Goal: Task Accomplishment & Management: Use online tool/utility

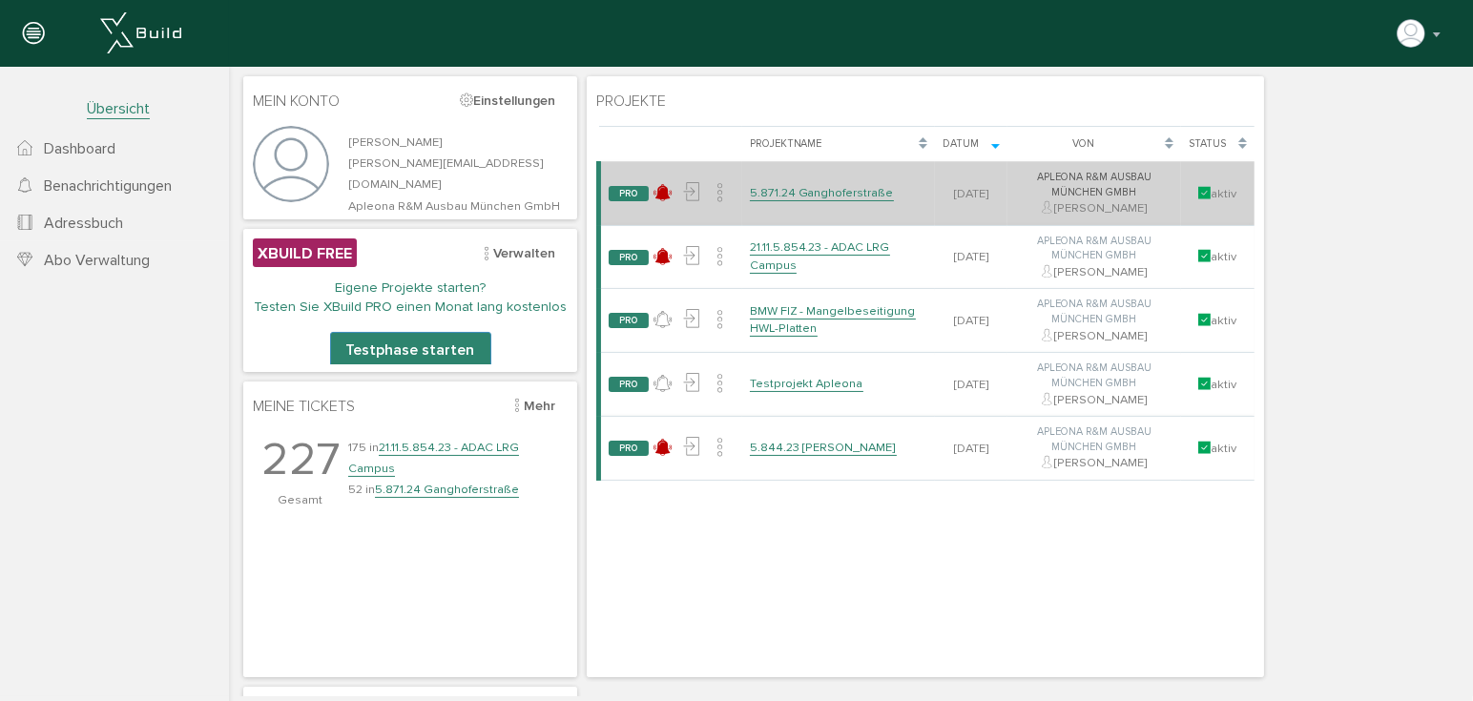
click at [796, 197] on td "5.871.24 Ganghoferstraße" at bounding box center [837, 193] width 193 height 64
click at [838, 195] on link "5.871.24 Ganghoferstraße" at bounding box center [821, 192] width 144 height 16
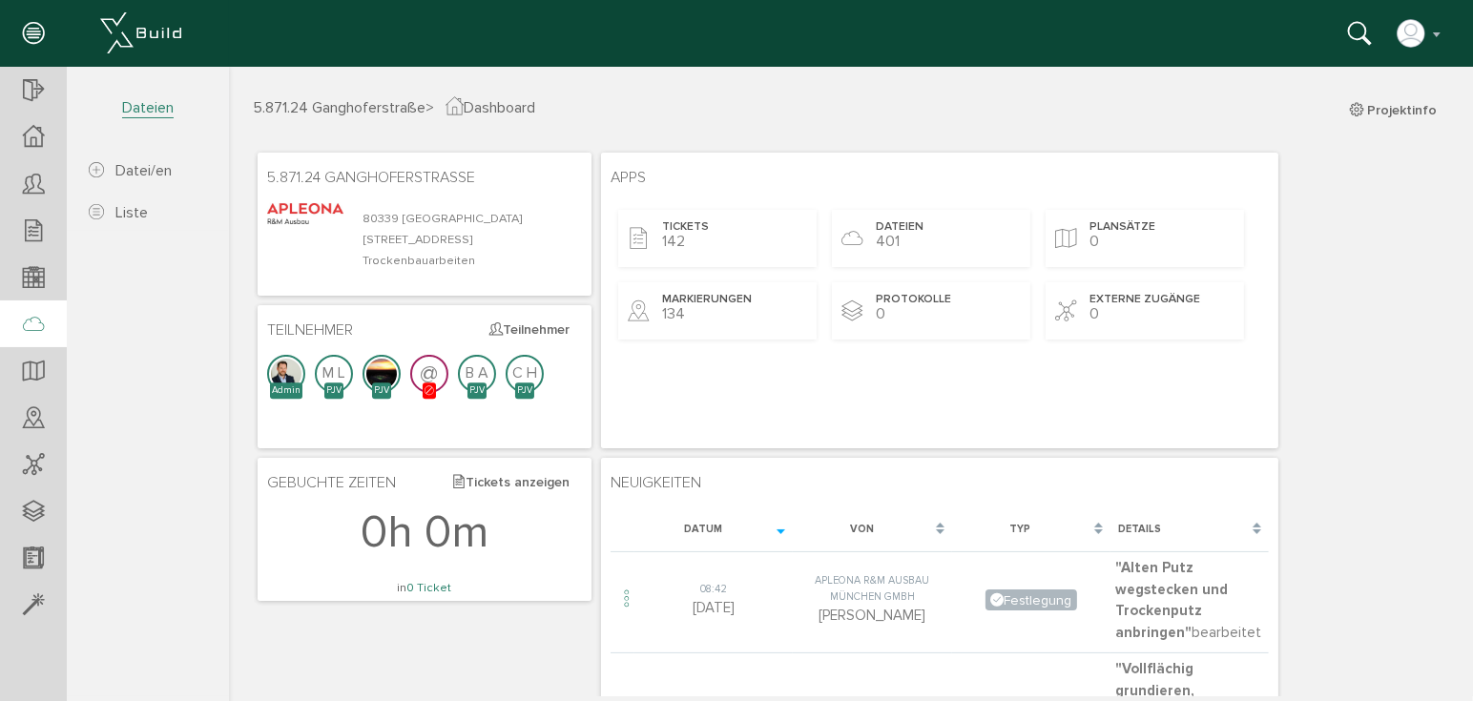
click at [36, 325] on icon at bounding box center [33, 325] width 21 height 27
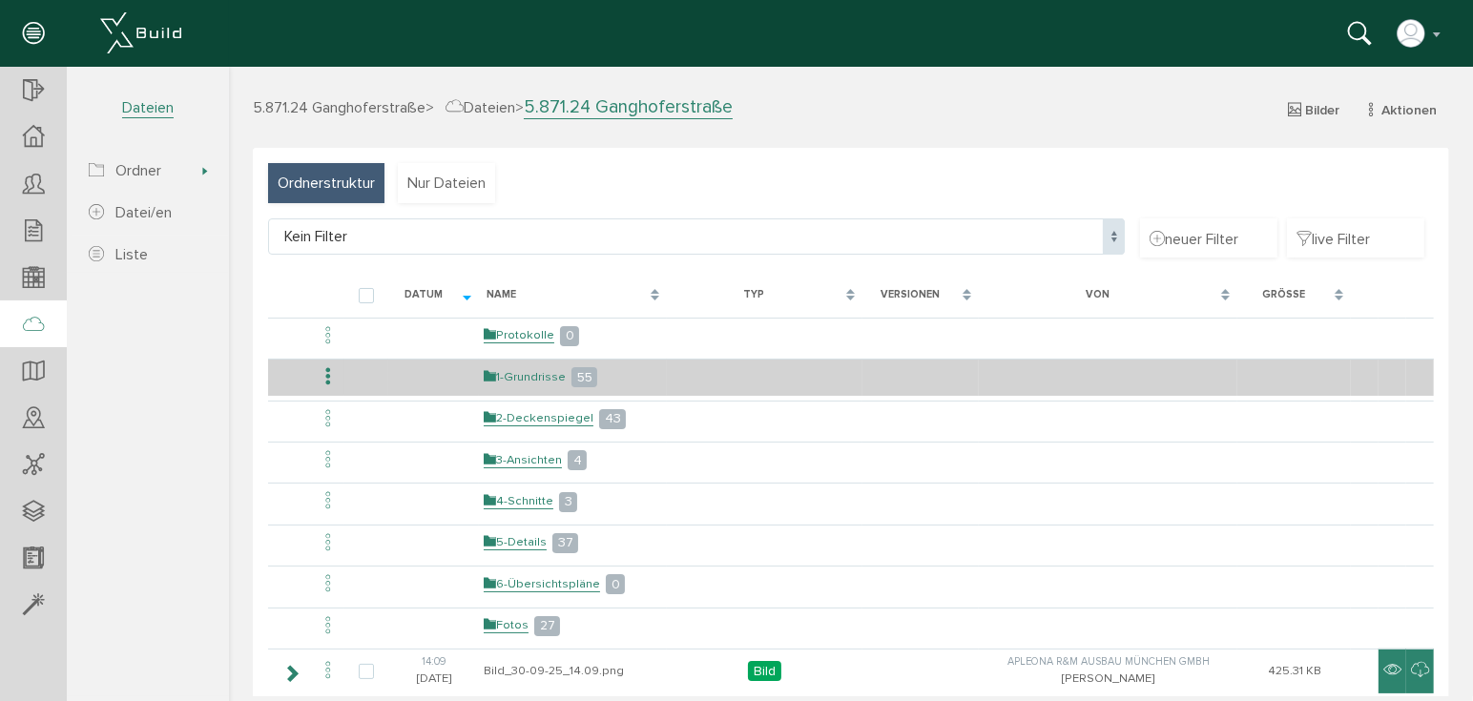
click at [501, 376] on link "1-Grundrisse" at bounding box center [524, 376] width 82 height 16
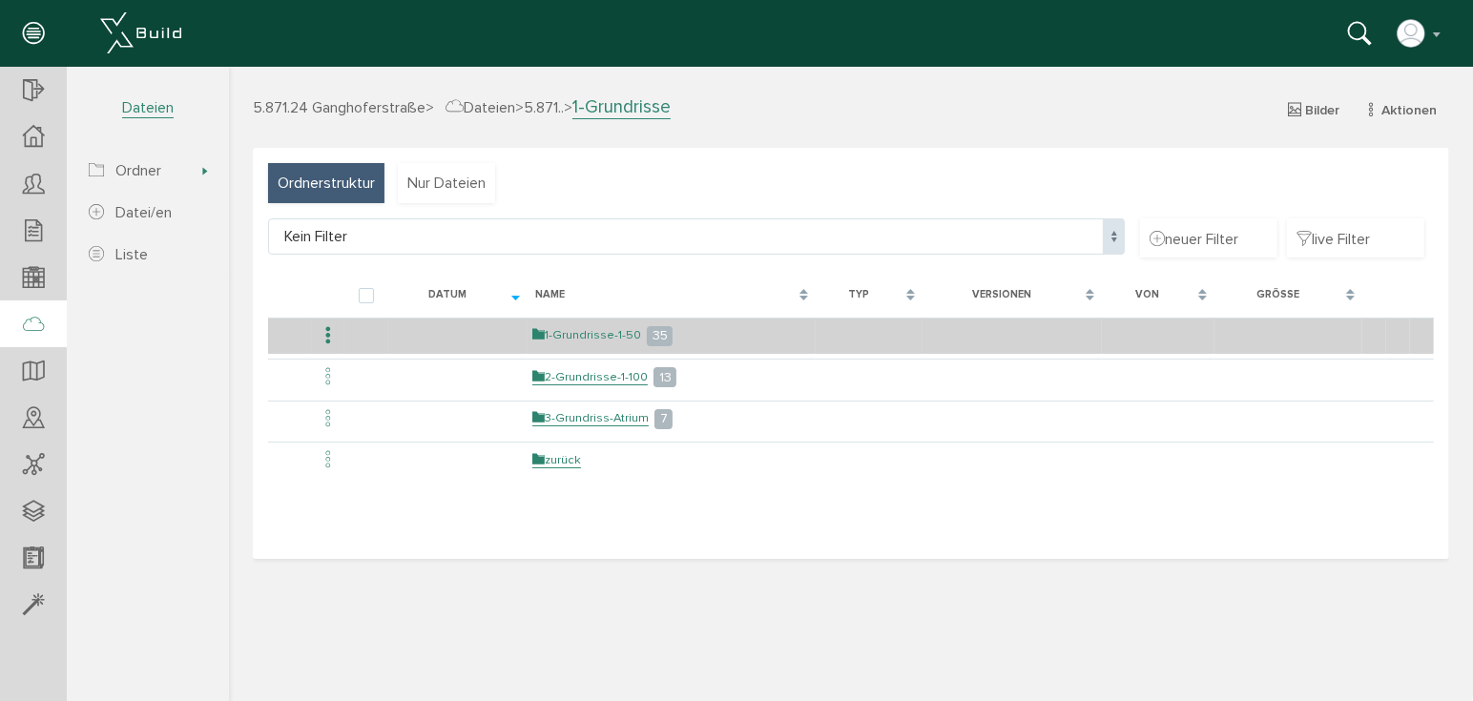
click at [591, 332] on link "1-Grundrisse-1-50" at bounding box center [585, 334] width 109 height 16
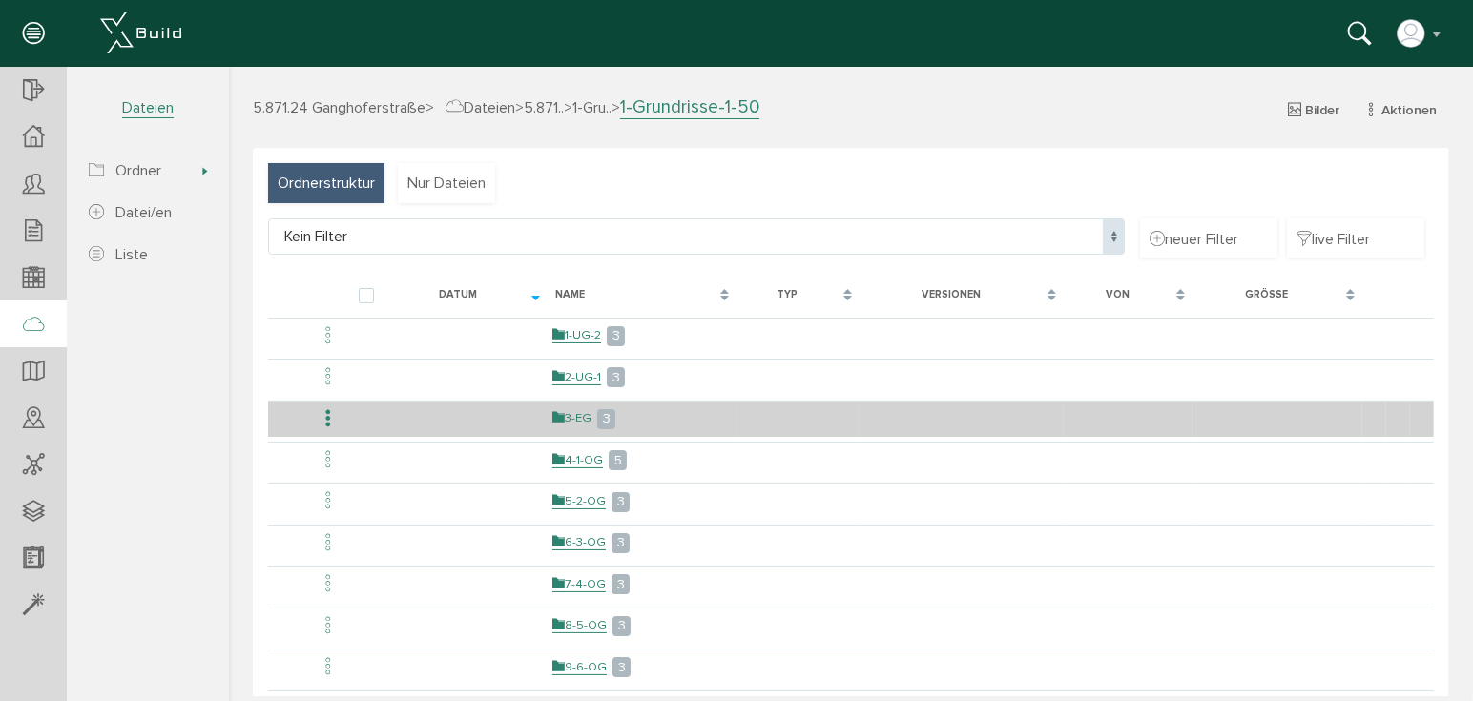
click at [571, 416] on link "3-EG" at bounding box center [570, 417] width 39 height 16
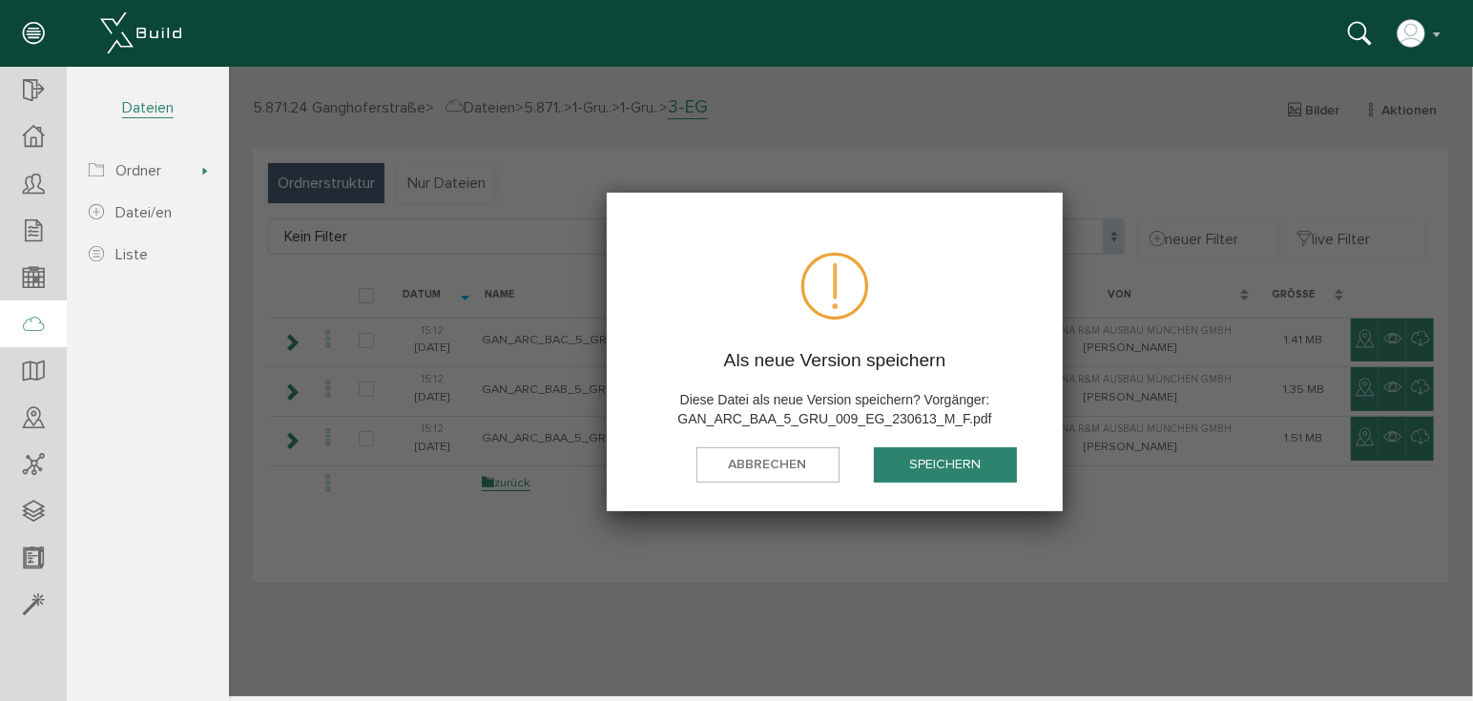
click at [935, 460] on button "speichern" at bounding box center [944, 463] width 143 height 35
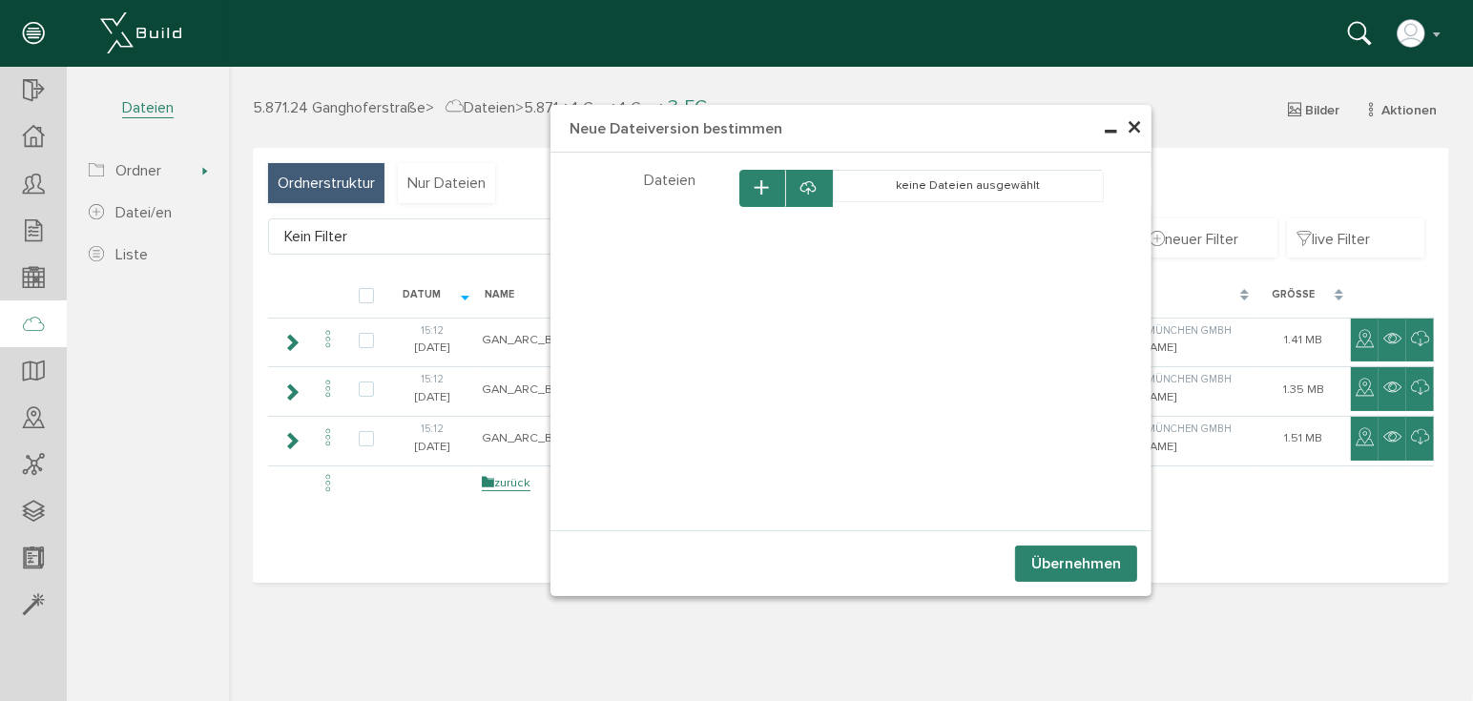
select select "D-66c867ac2b6b83_31803919"
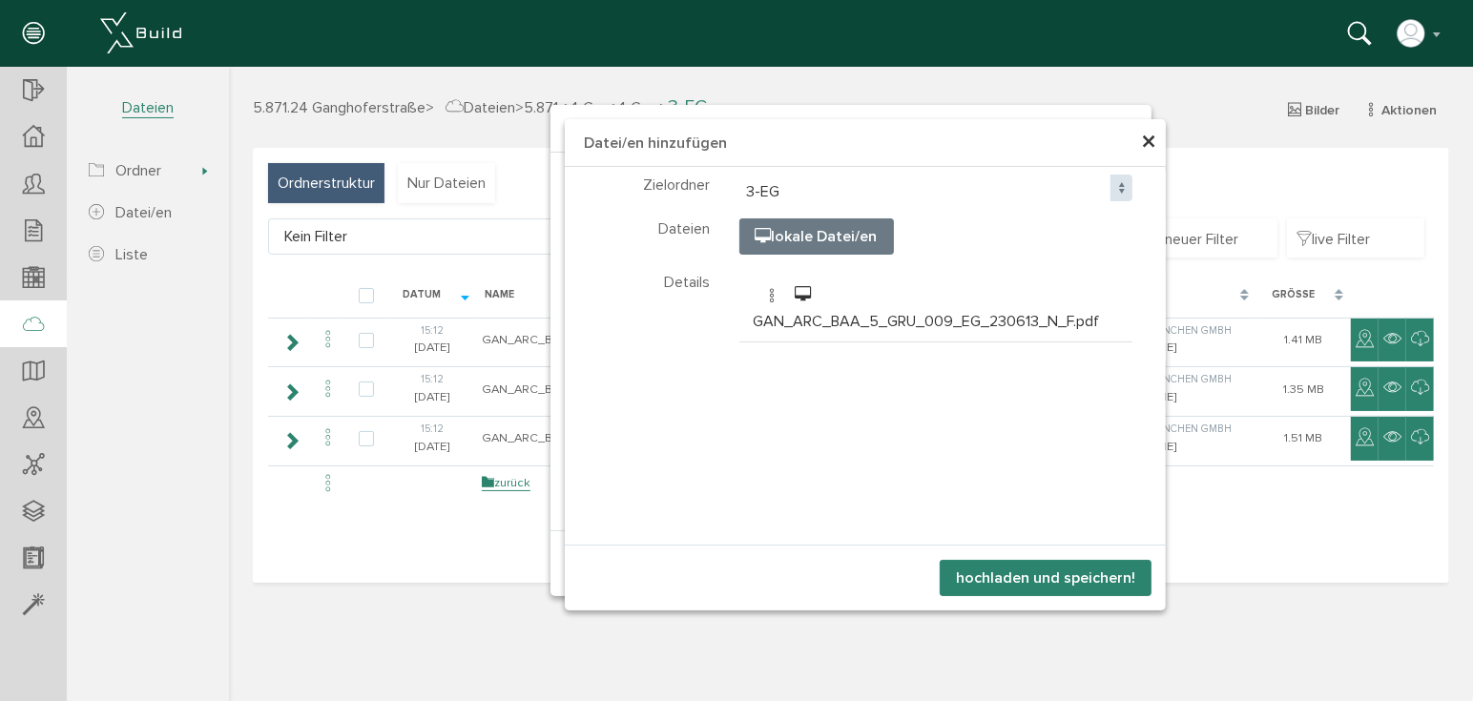
click at [1027, 577] on button "hochladen und speichern!" at bounding box center [1045, 577] width 212 height 36
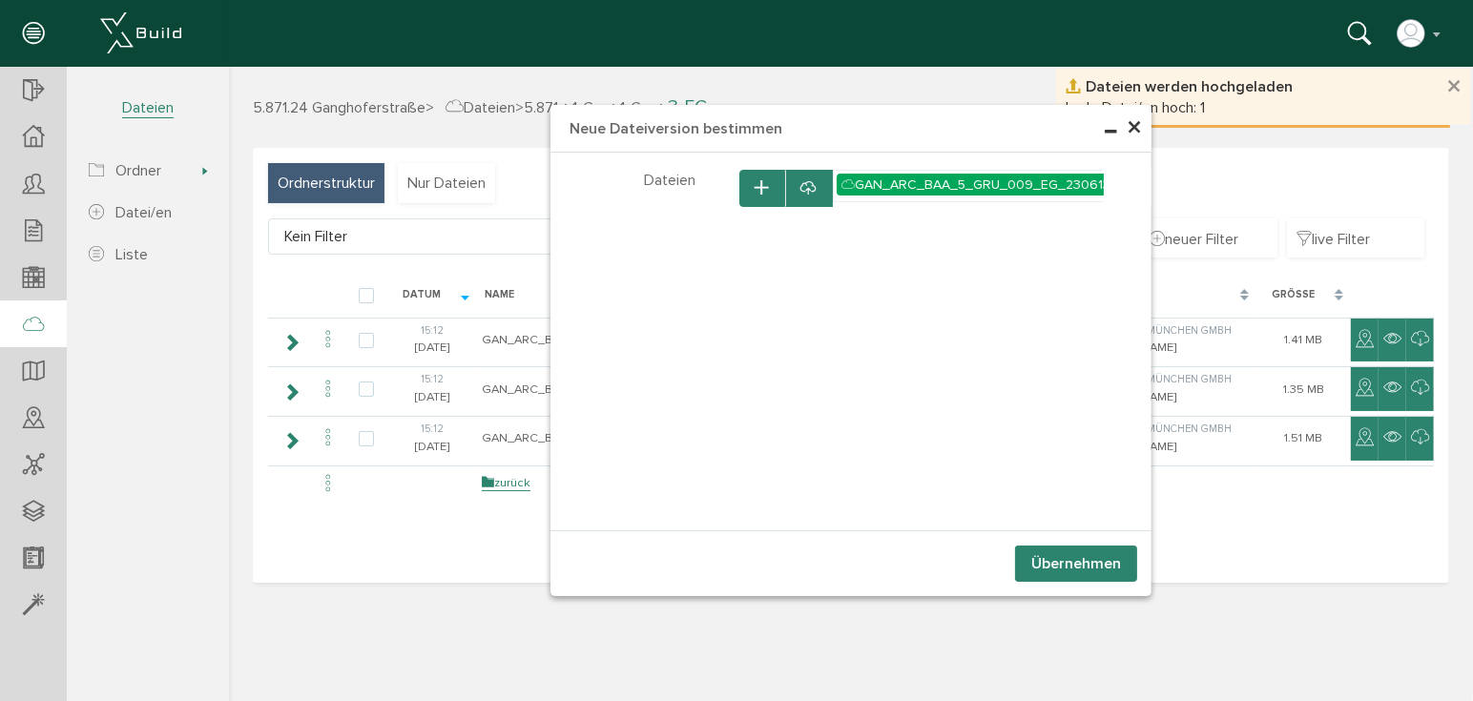
click at [1054, 563] on button "Übernehmen" at bounding box center [1075, 563] width 122 height 36
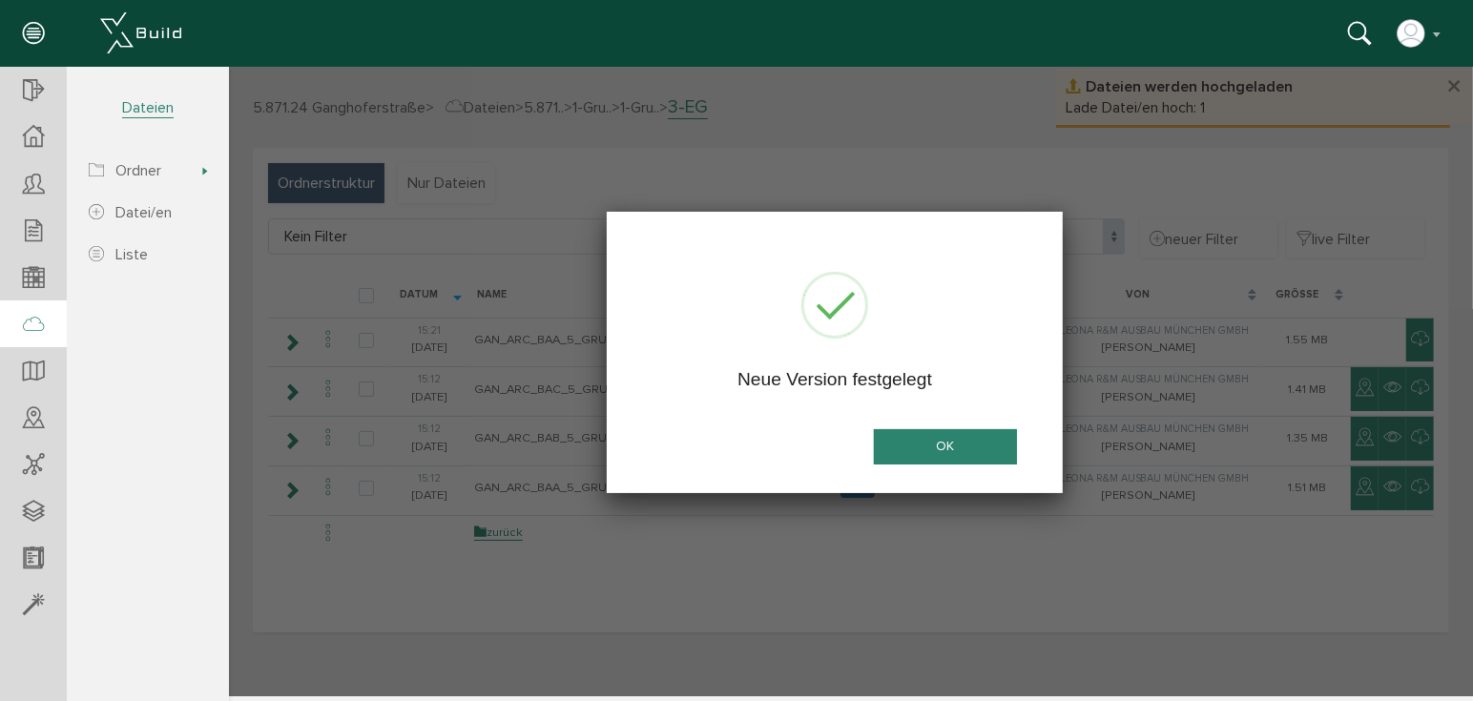
click at [946, 447] on button "OK" at bounding box center [944, 445] width 143 height 35
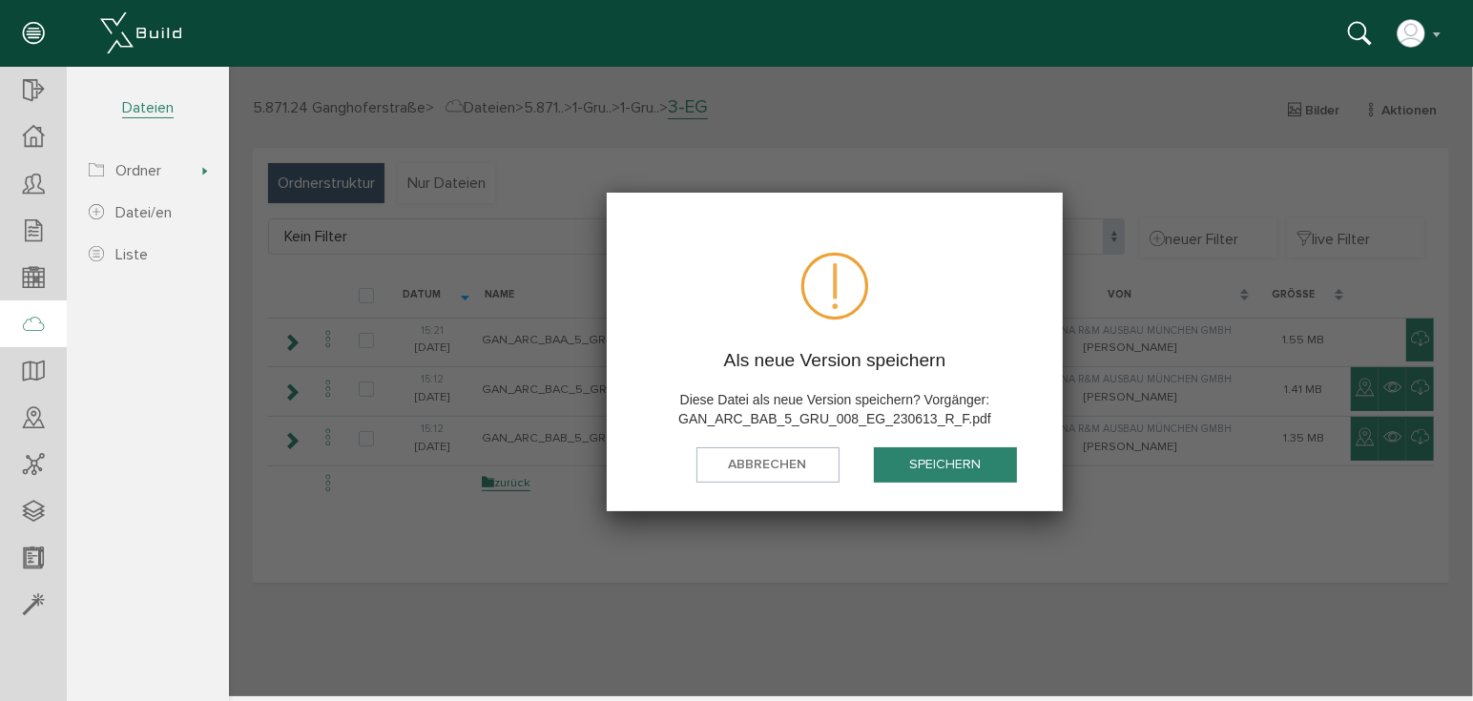
click at [943, 462] on button "speichern" at bounding box center [944, 463] width 143 height 35
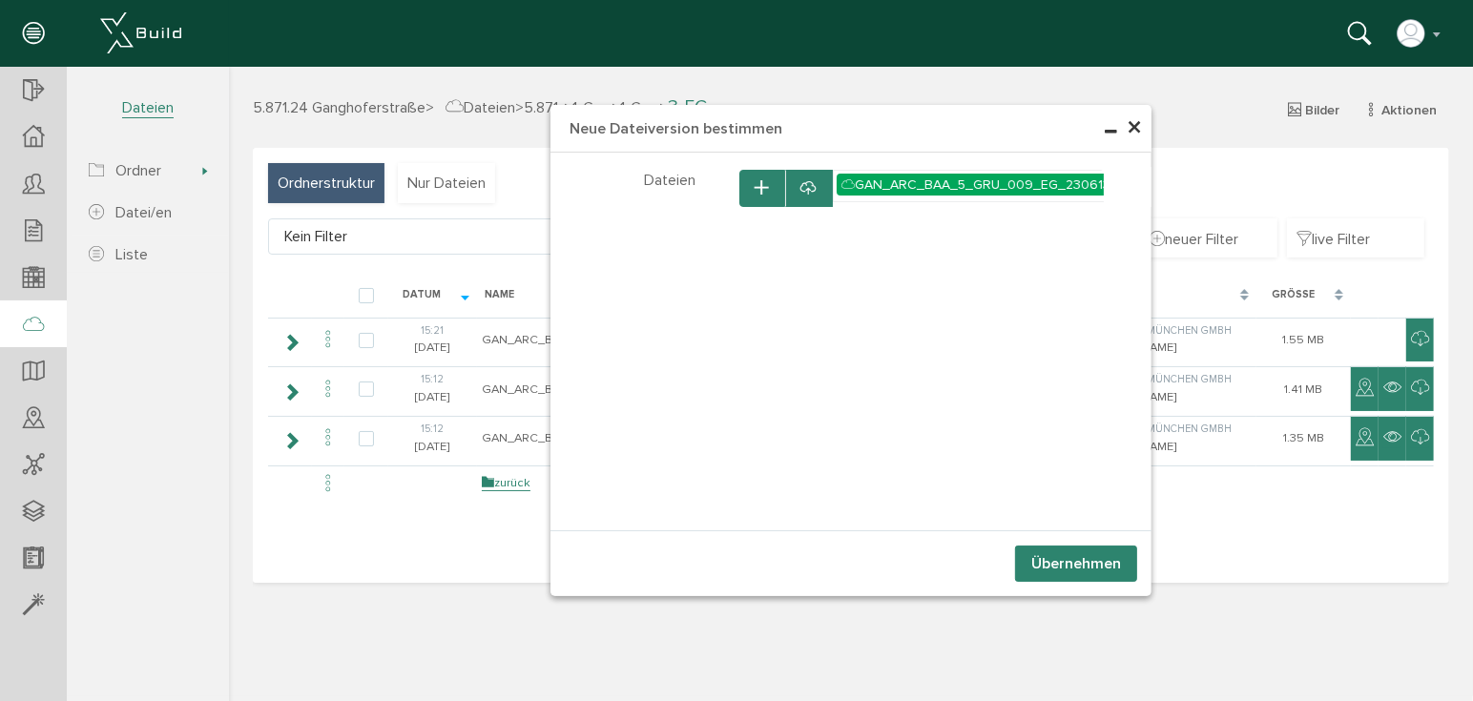
select select "D-66c867ac2b6b83_31803919"
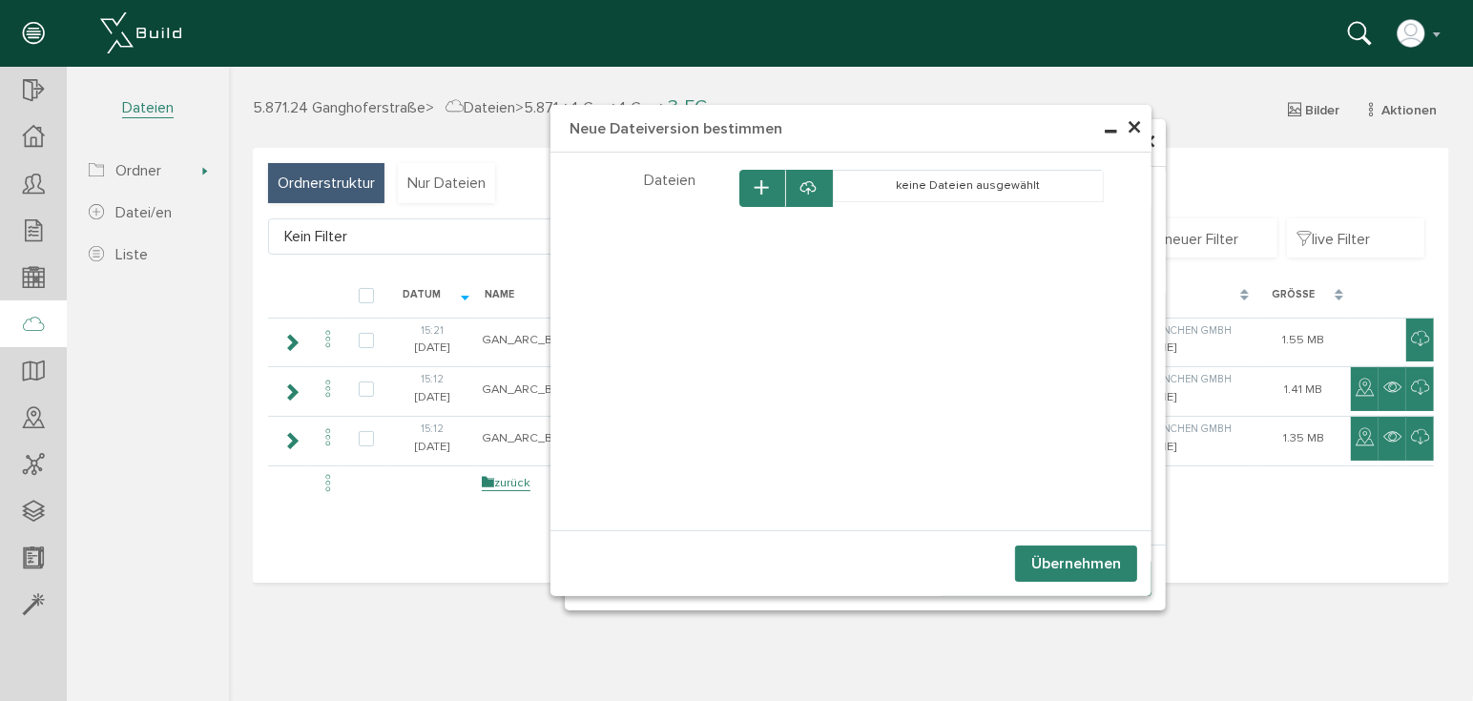
select select "D-66c867ac2b6b83_31803919"
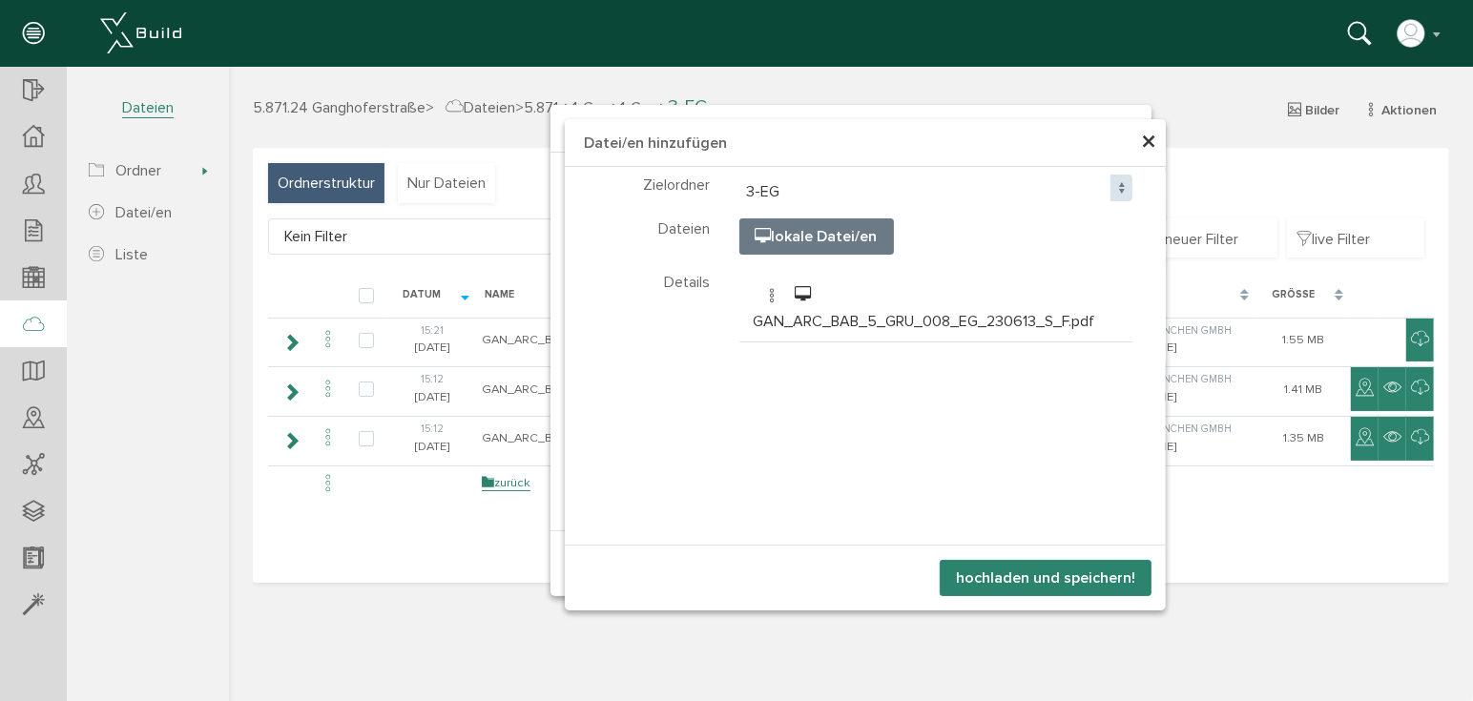
click at [1051, 581] on button "hochladen und speichern!" at bounding box center [1045, 577] width 212 height 36
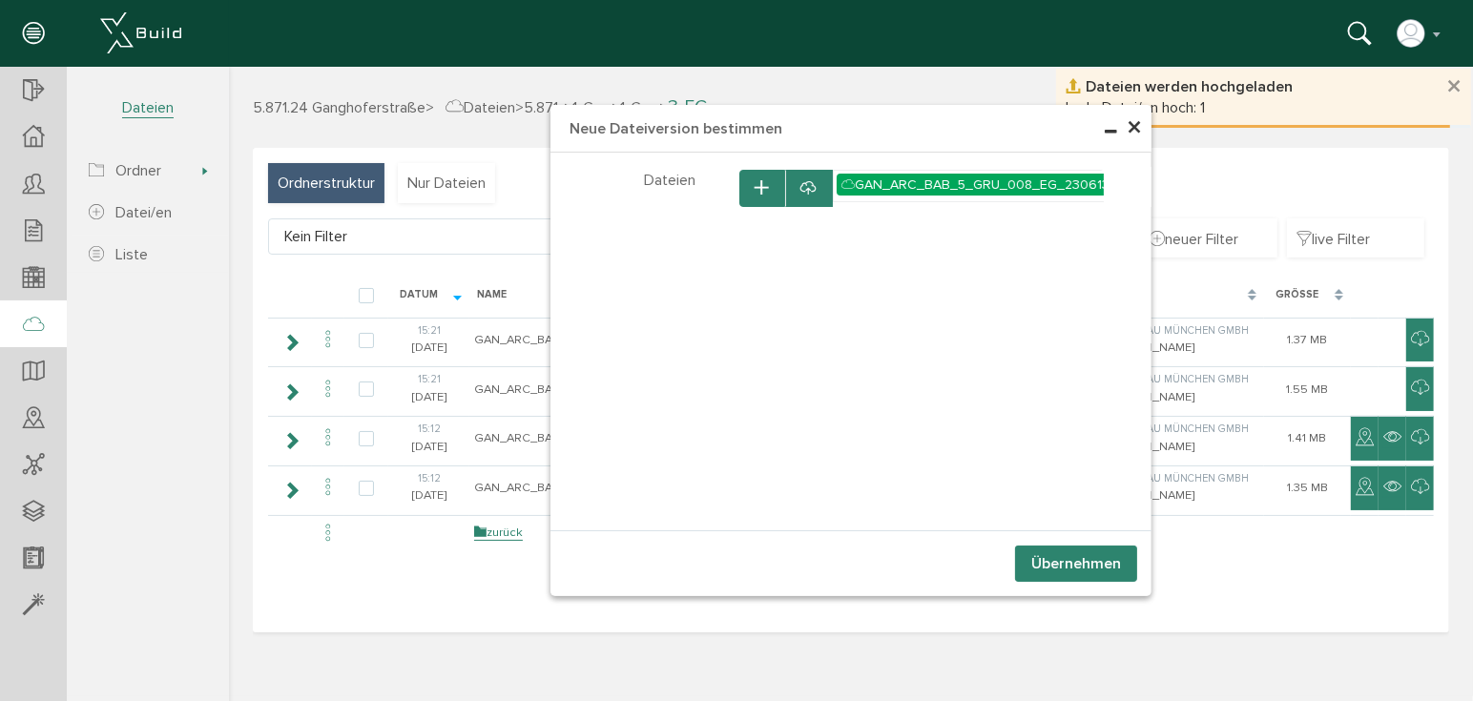
click at [1059, 568] on button "Übernehmen" at bounding box center [1075, 563] width 122 height 36
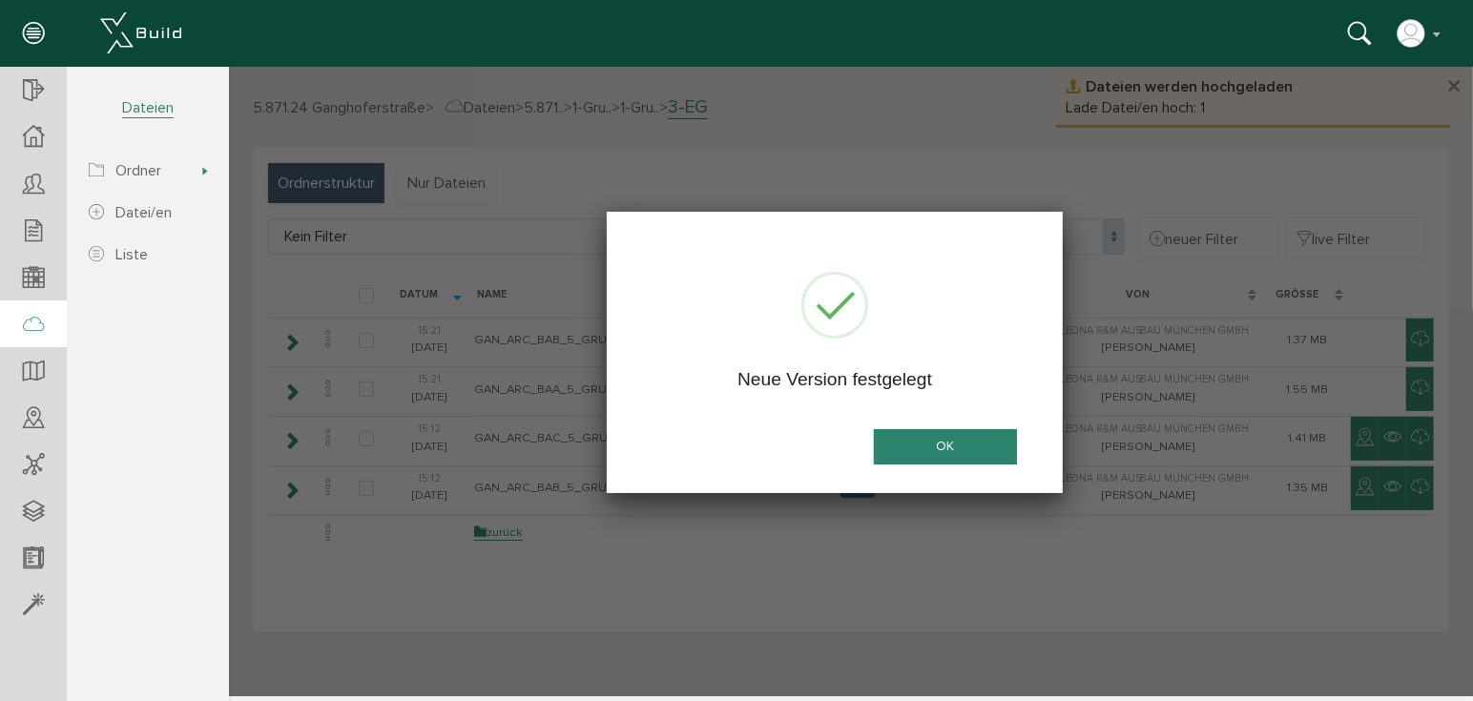
click at [961, 449] on button "OK" at bounding box center [944, 445] width 143 height 35
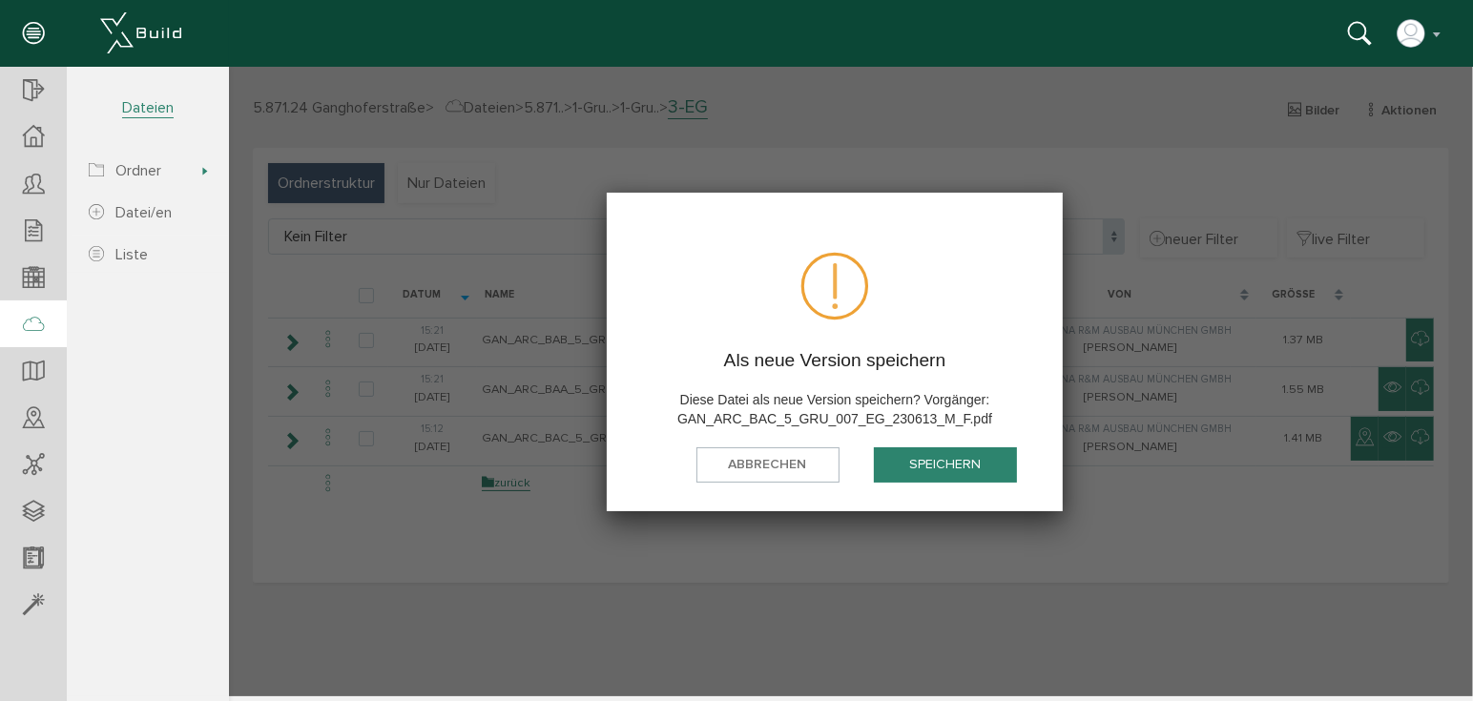
click at [953, 463] on button "speichern" at bounding box center [944, 463] width 143 height 35
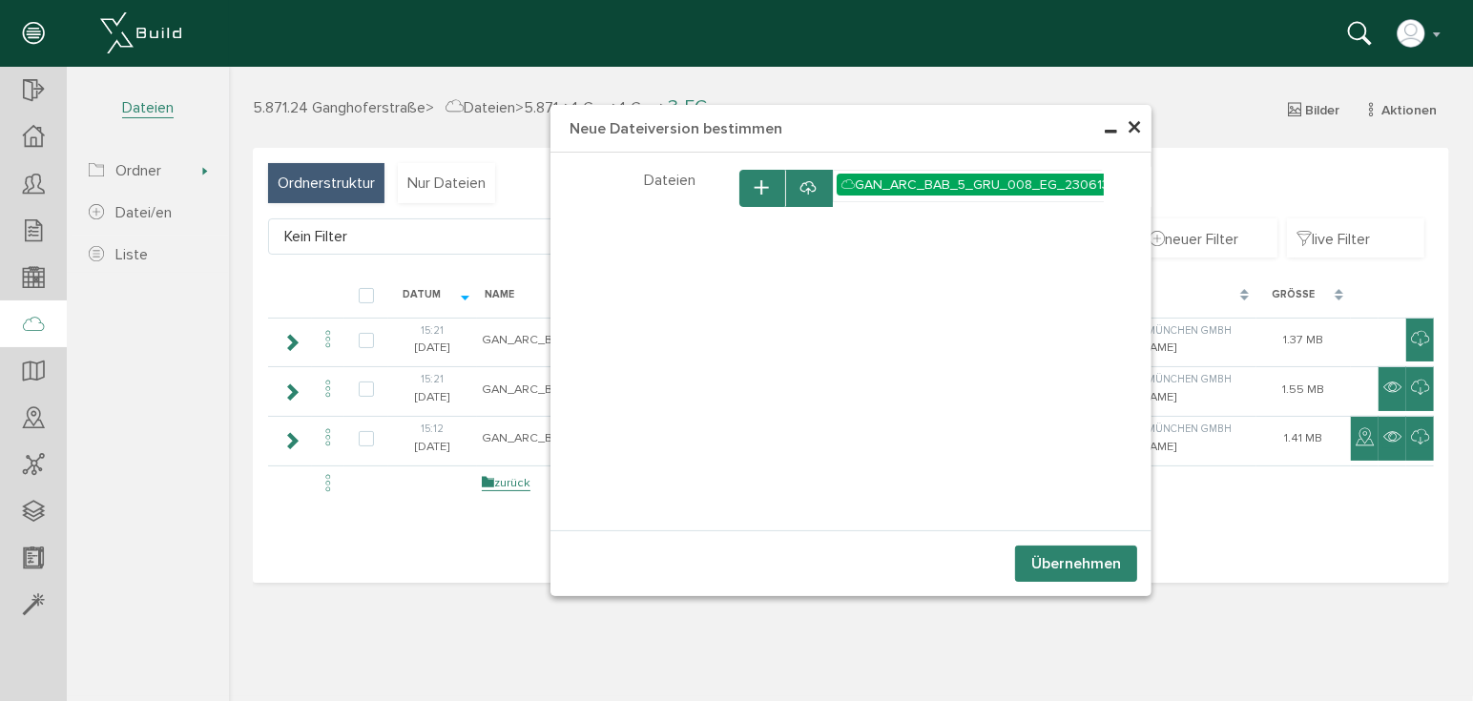
select select "D-66c867ac2b6b83_31803919"
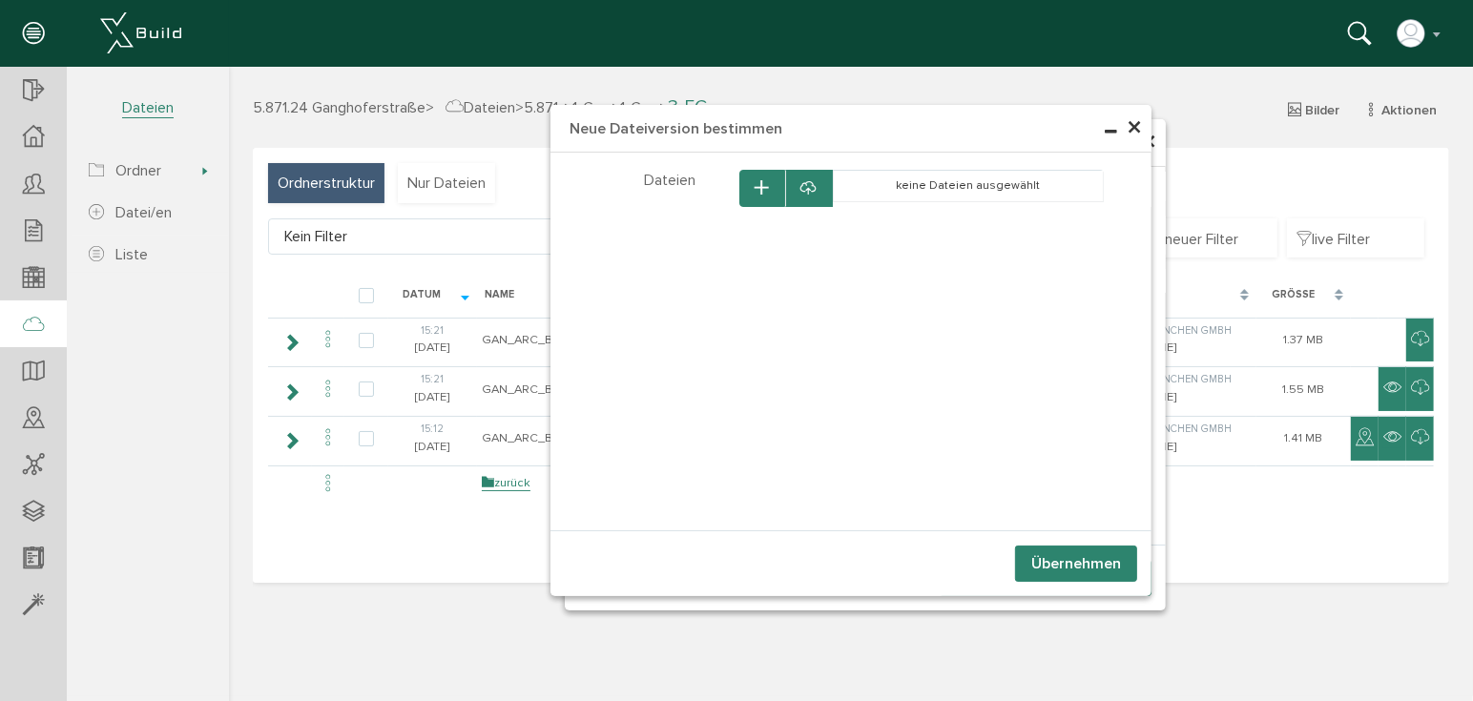
select select "D-66c867ac2b6b83_31803919"
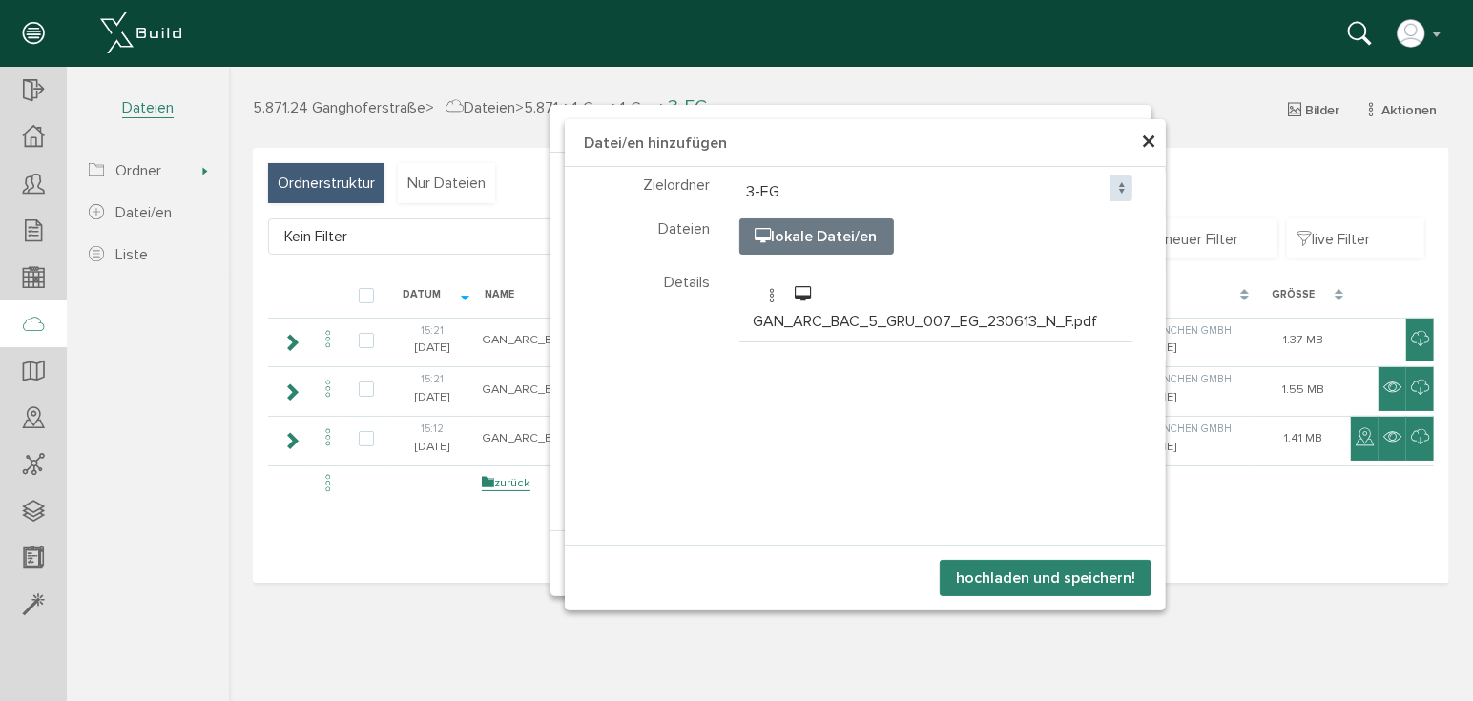
click at [1006, 575] on button "hochladen und speichern!" at bounding box center [1045, 577] width 212 height 36
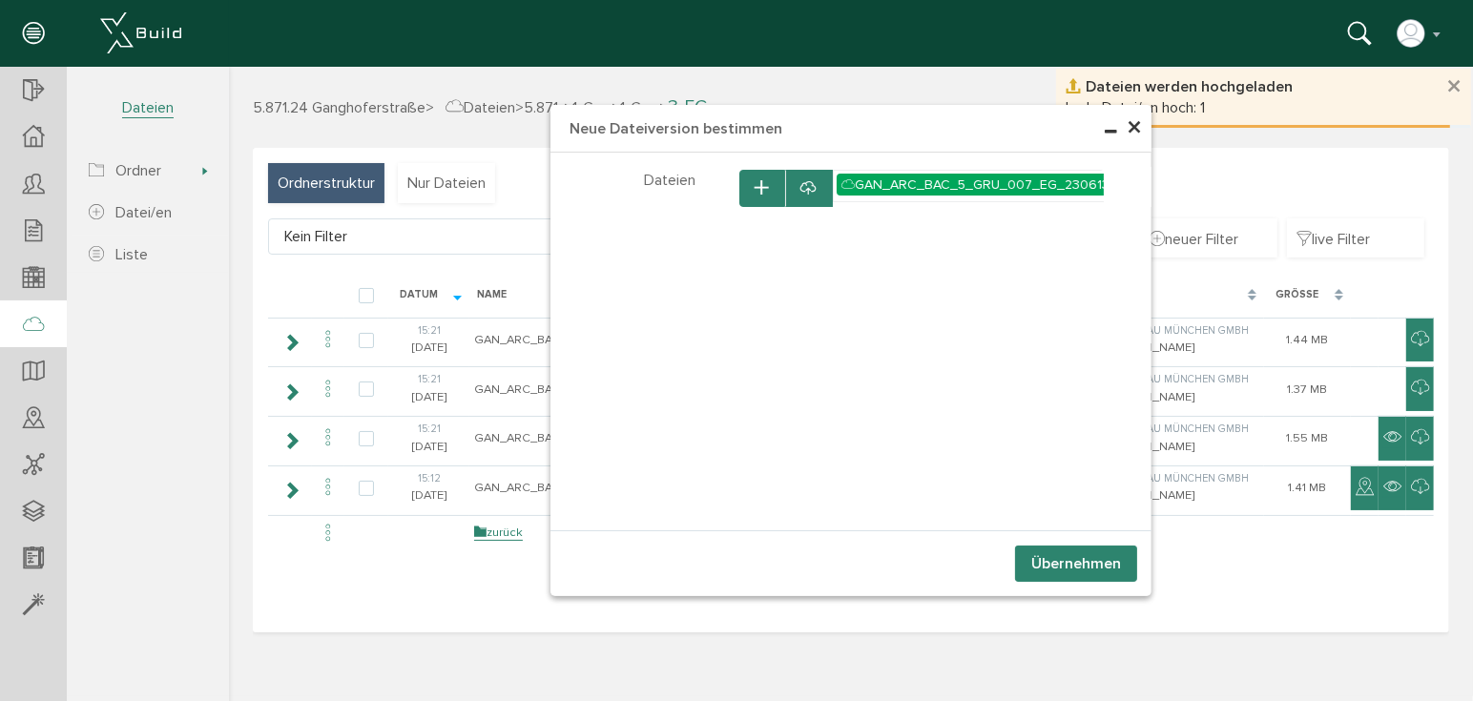
click at [1071, 563] on button "Übernehmen" at bounding box center [1075, 563] width 122 height 36
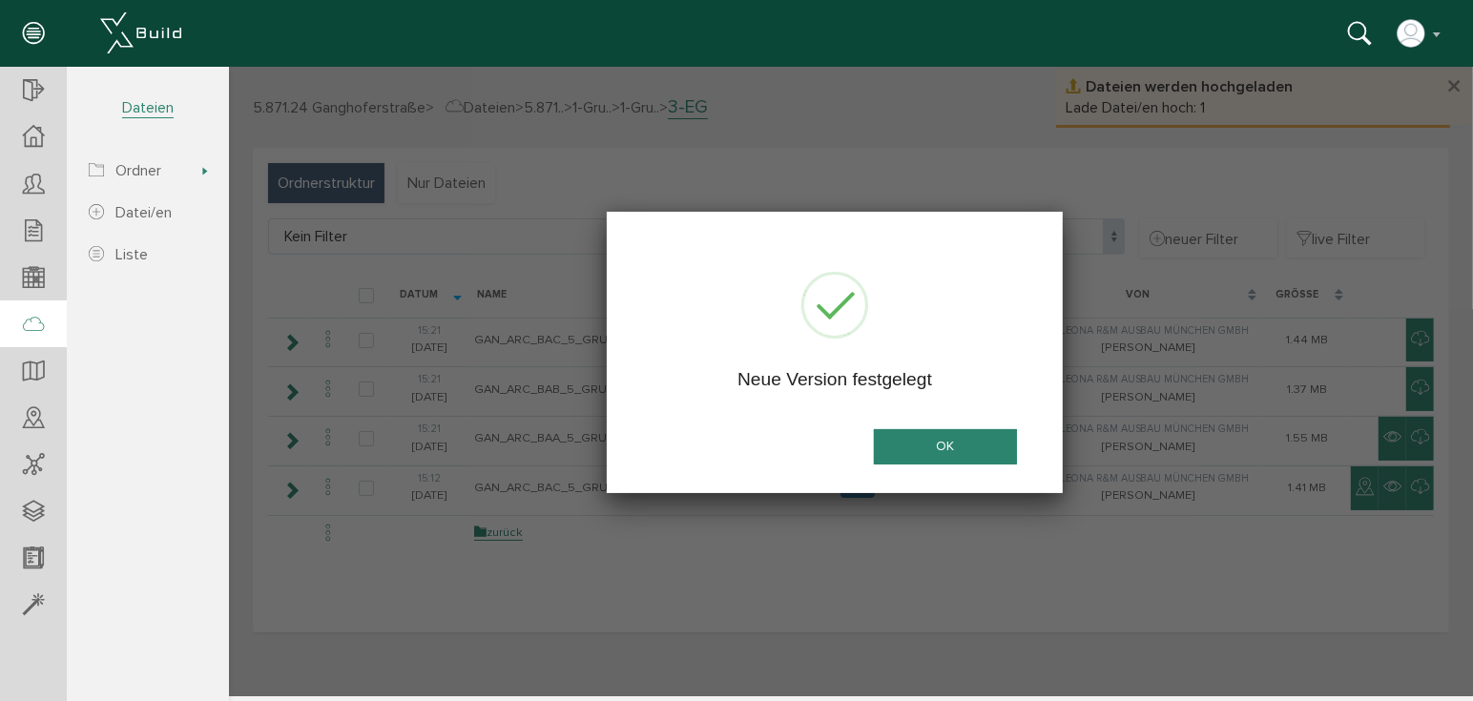
click at [969, 451] on button "OK" at bounding box center [944, 445] width 143 height 35
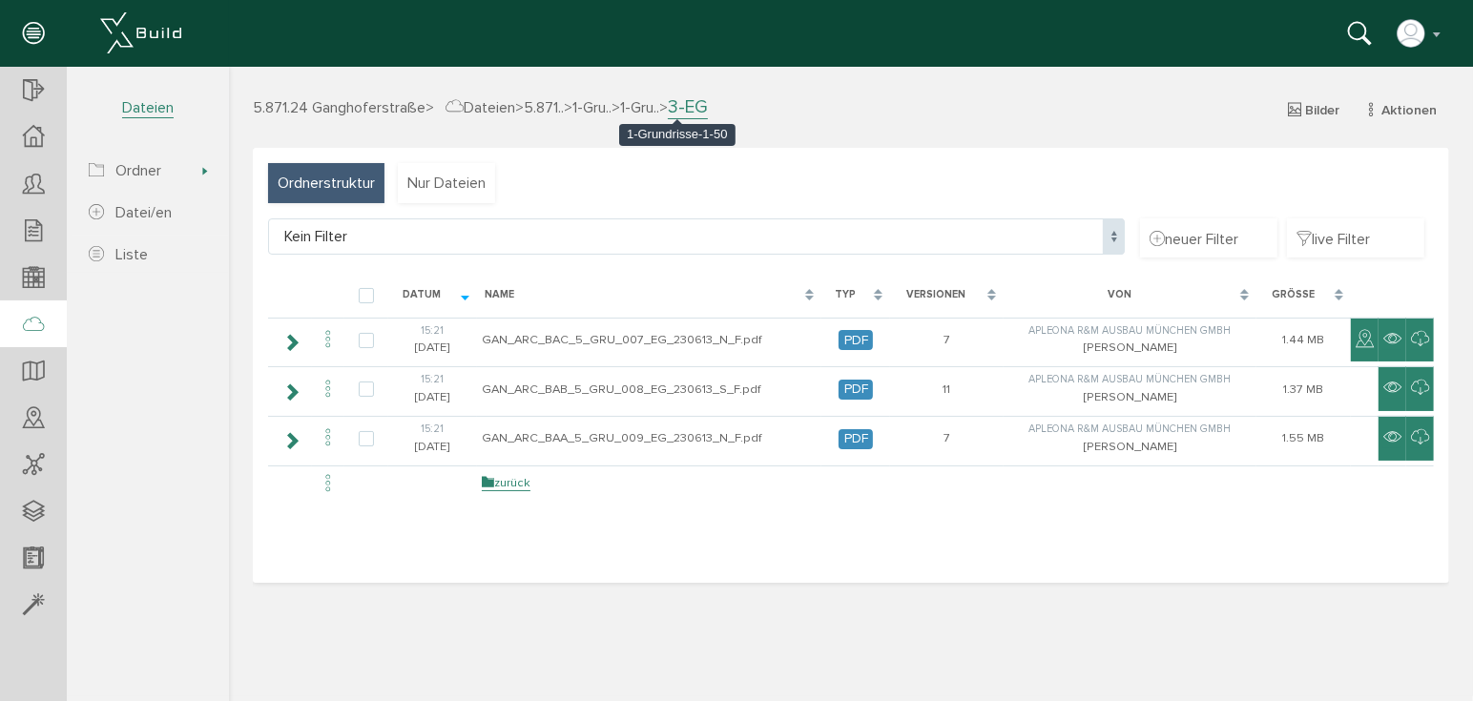
click at [658, 105] on span "1-Gru.." at bounding box center [638, 106] width 39 height 19
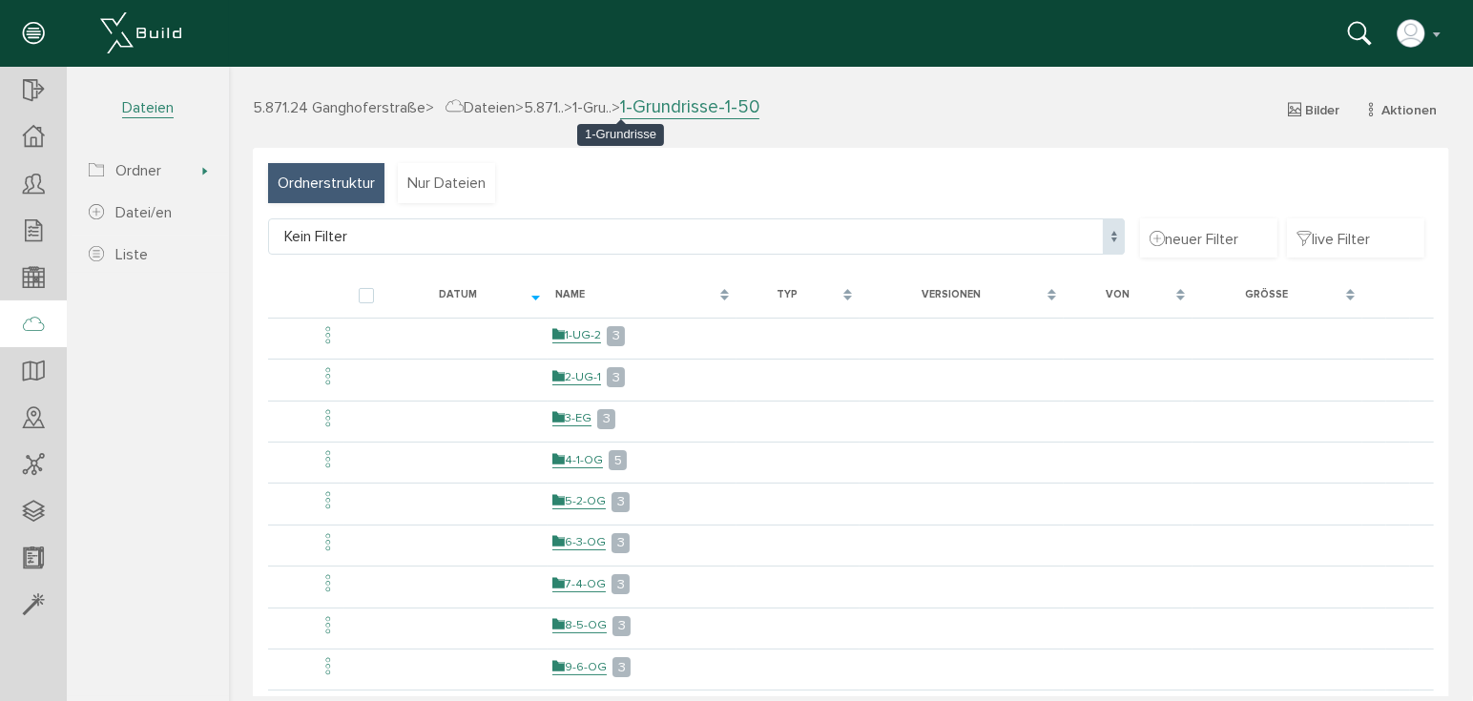
click at [611, 105] on span "1-Gru.." at bounding box center [590, 106] width 39 height 19
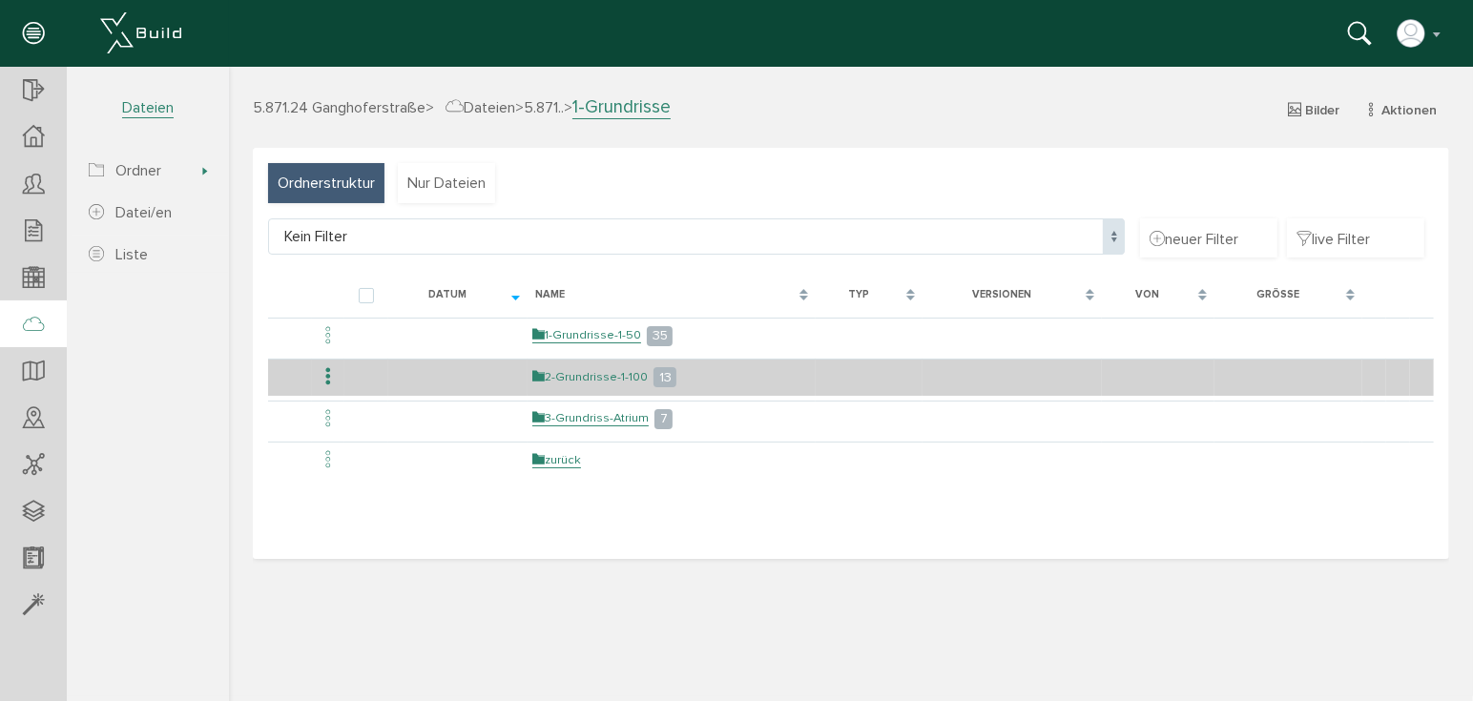
click at [607, 380] on link "2-Grundrisse-1-100" at bounding box center [588, 376] width 115 height 16
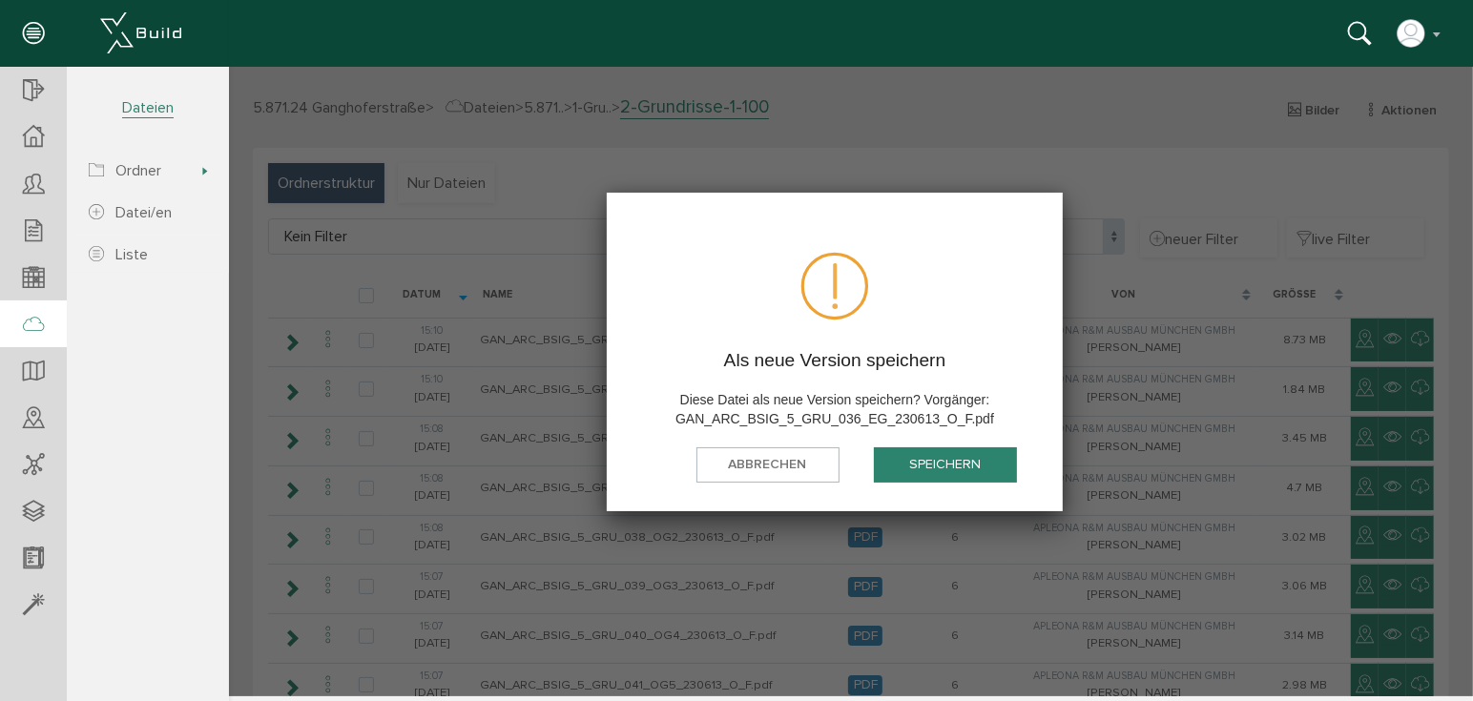
click at [958, 465] on button "speichern" at bounding box center [944, 463] width 143 height 35
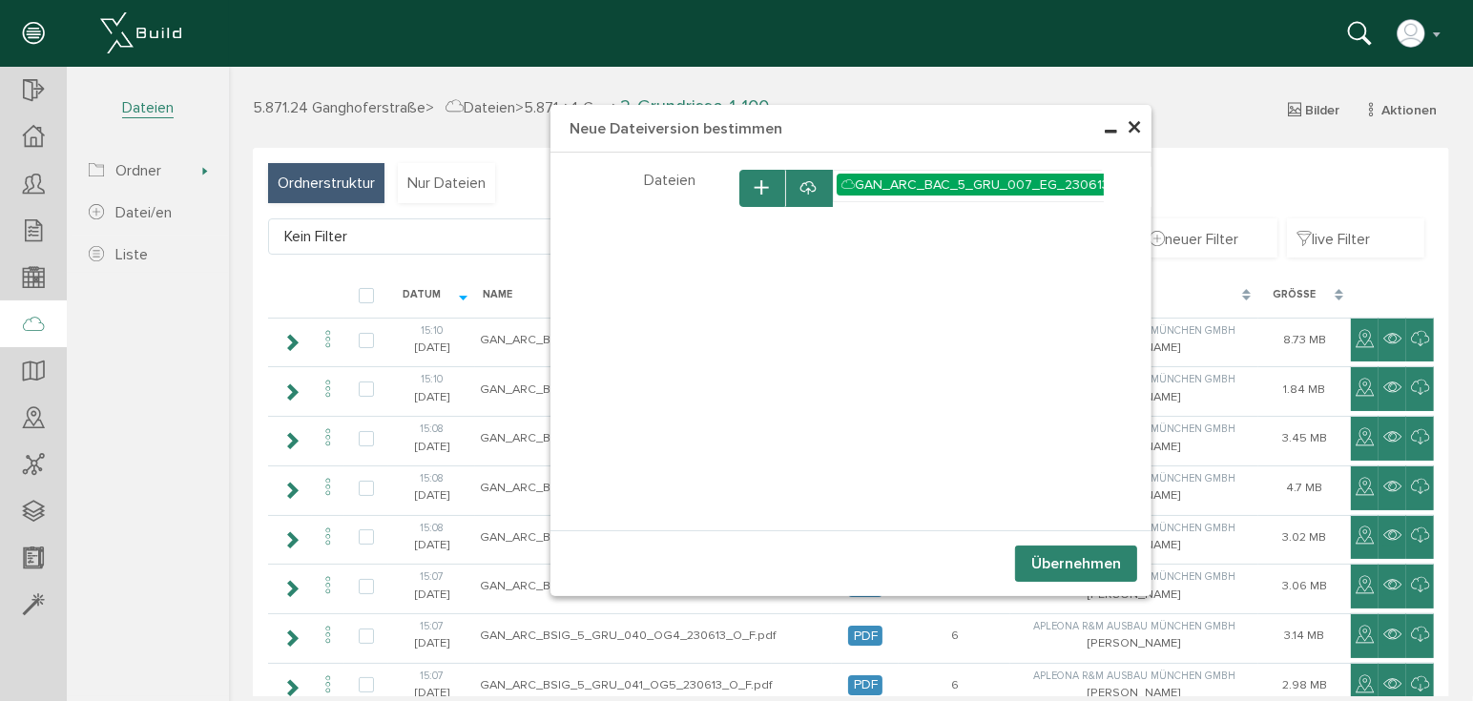
select select "D-66c8675a426238_73501155"
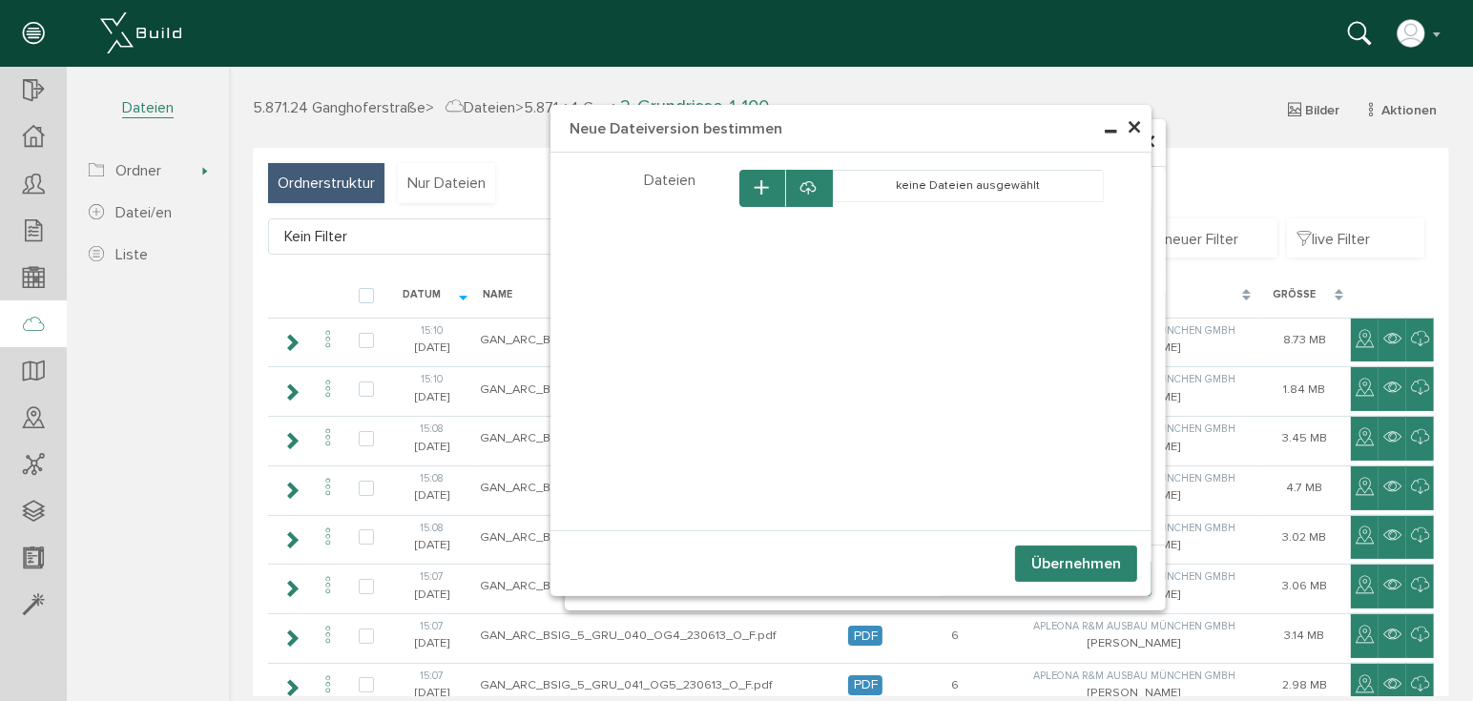
select select "D-66c8675a426238_73501155"
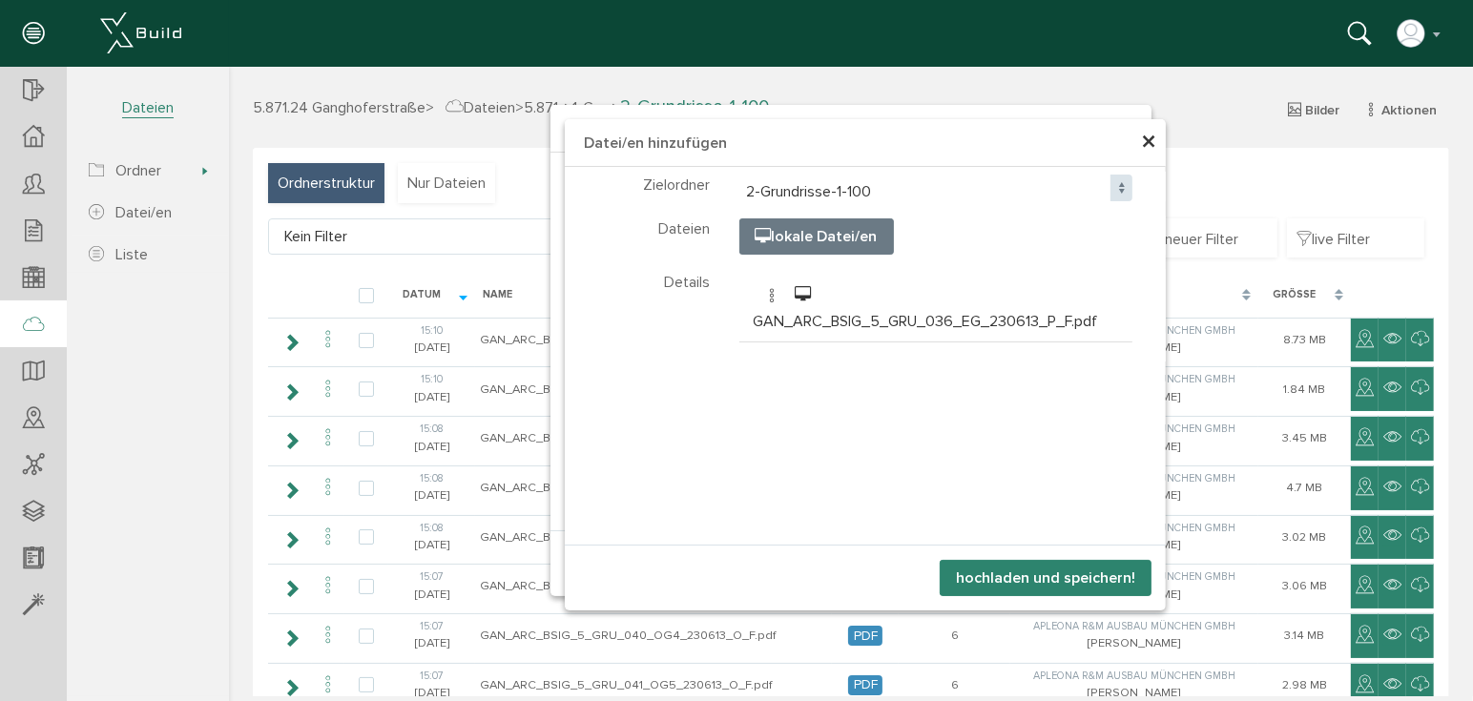
click at [1043, 573] on button "hochladen und speichern!" at bounding box center [1045, 577] width 212 height 36
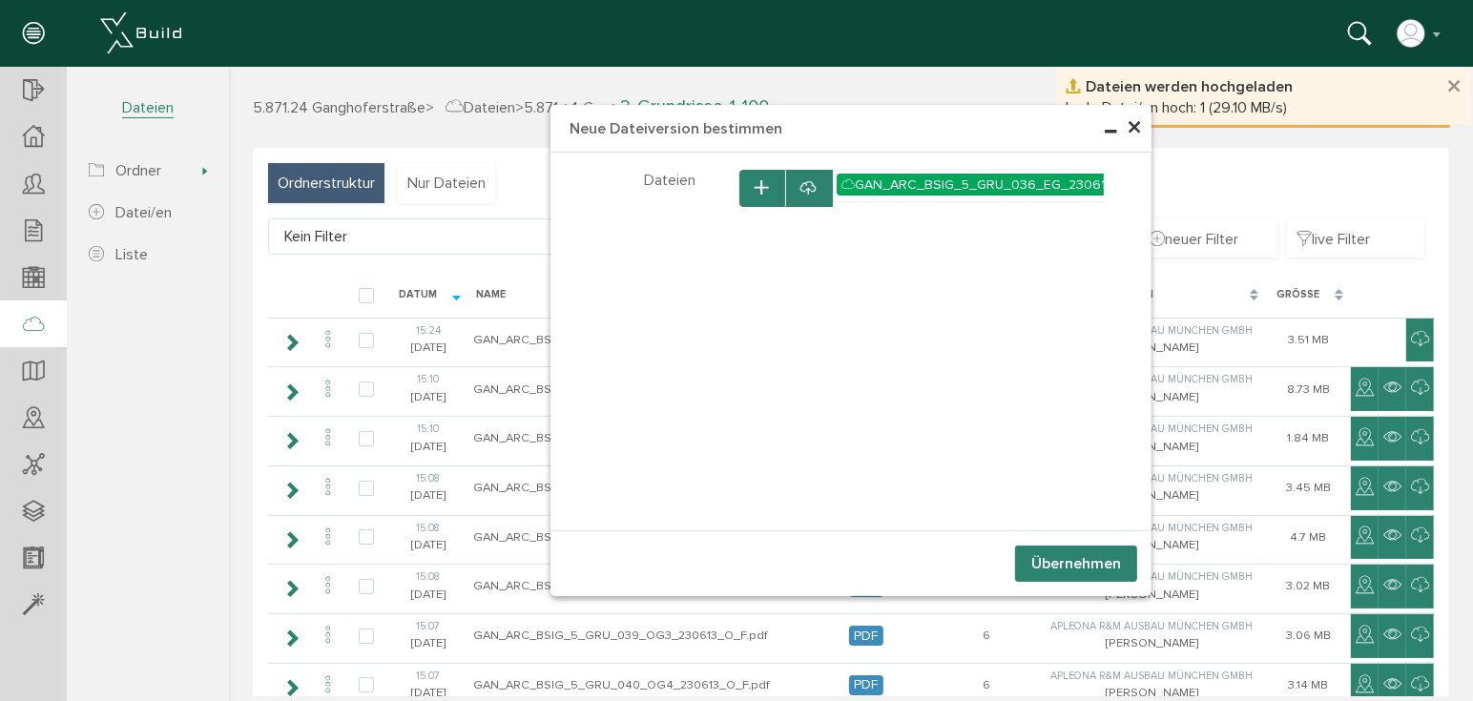
click at [1082, 566] on button "Übernehmen" at bounding box center [1075, 563] width 122 height 36
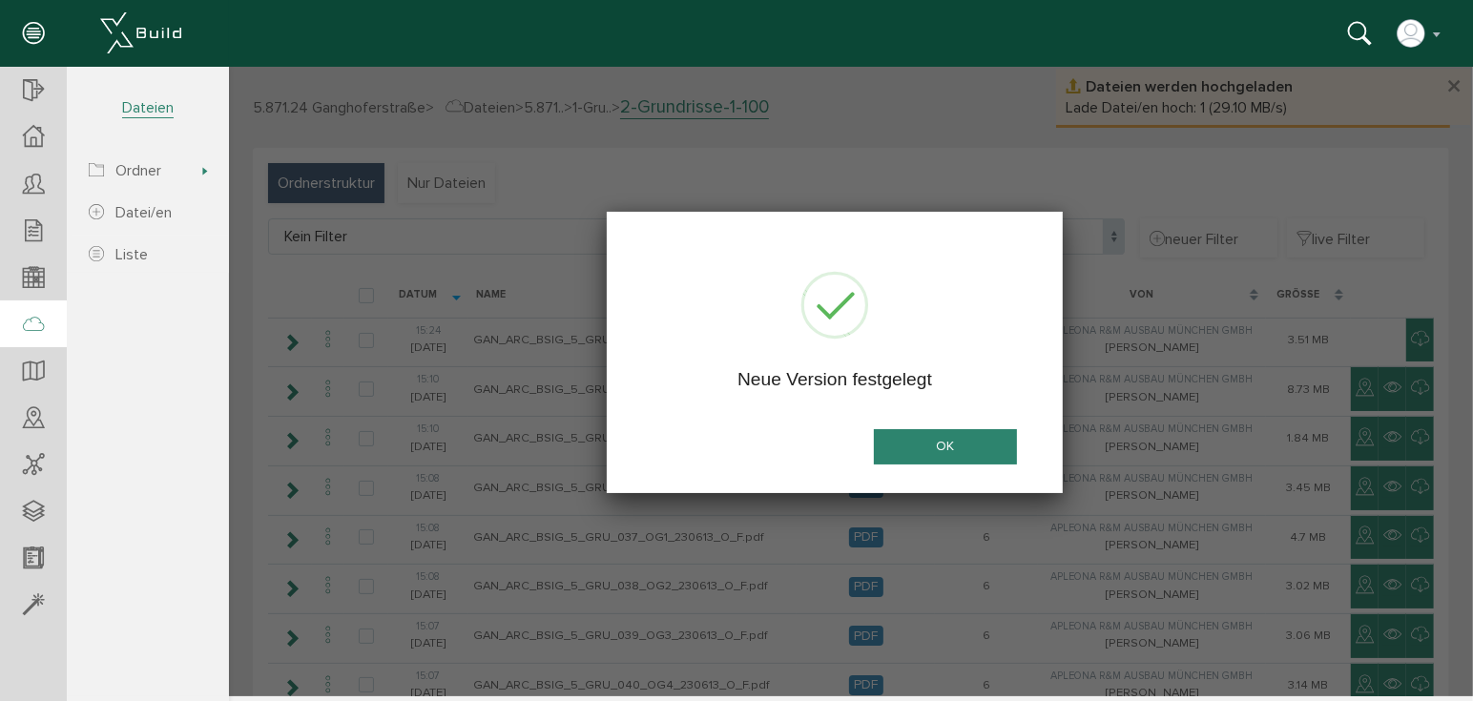
click at [967, 441] on button "OK" at bounding box center [944, 445] width 143 height 35
